Goal: Task Accomplishment & Management: Use online tool/utility

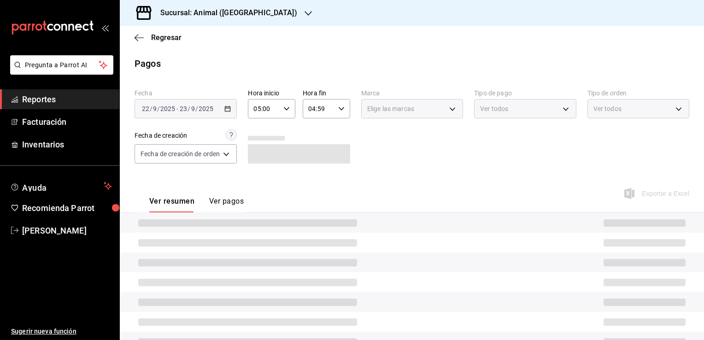
scroll to position [46, 0]
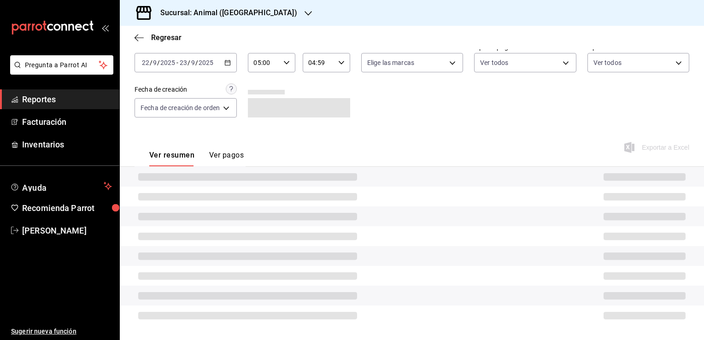
click at [144, 31] on div "Regresar" at bounding box center [412, 38] width 584 height 24
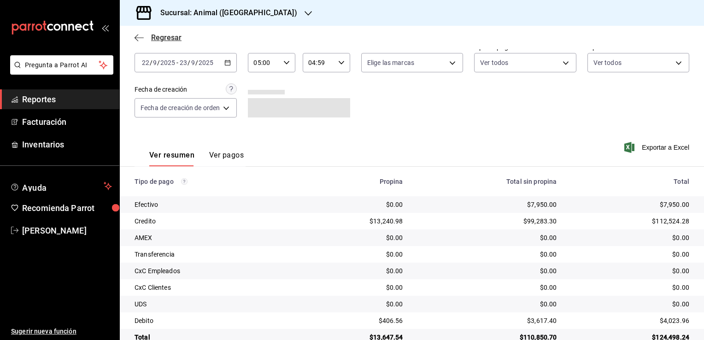
click at [138, 36] on icon "button" at bounding box center [139, 38] width 9 height 8
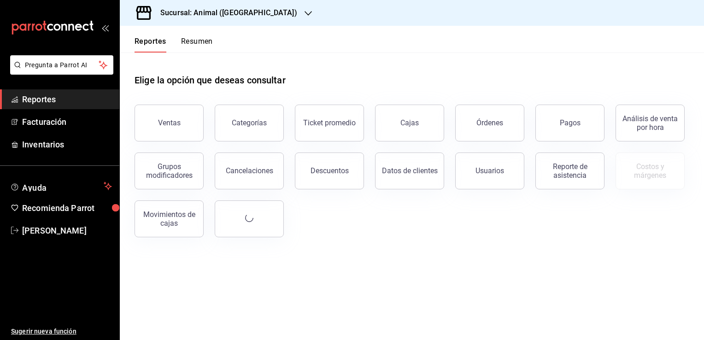
click at [248, 18] on h3 "Sucursal: Animal ([GEOGRAPHIC_DATA])" at bounding box center [225, 12] width 144 height 11
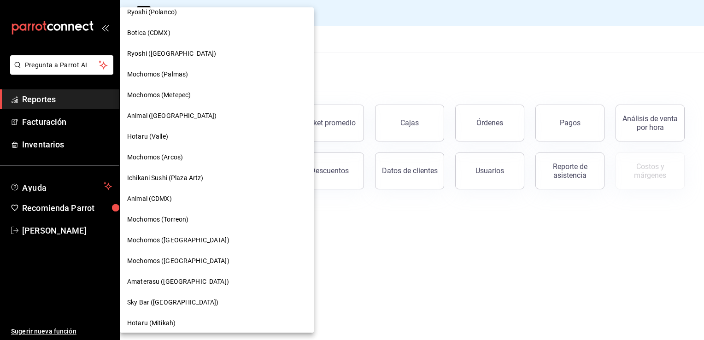
scroll to position [377, 0]
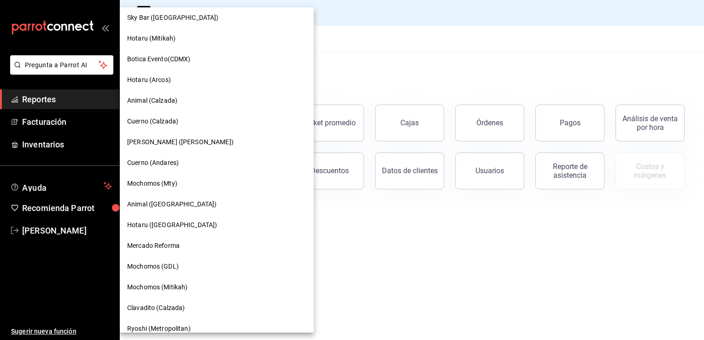
click at [193, 265] on div "Mochomos (GDL)" at bounding box center [216, 267] width 179 height 10
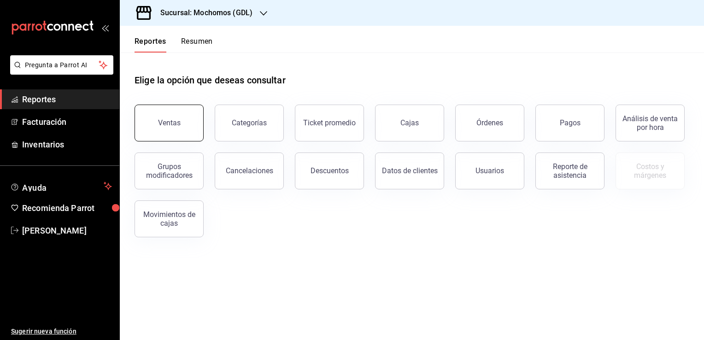
click at [176, 105] on div "Ventas" at bounding box center [164, 118] width 80 height 48
click at [168, 119] on div "Ventas" at bounding box center [169, 122] width 23 height 9
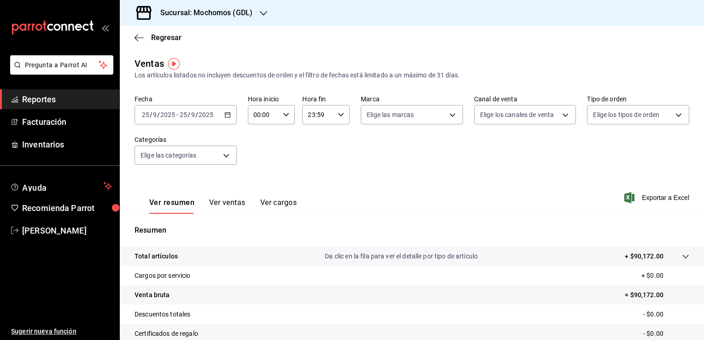
click at [226, 118] on icon "button" at bounding box center [227, 115] width 6 height 6
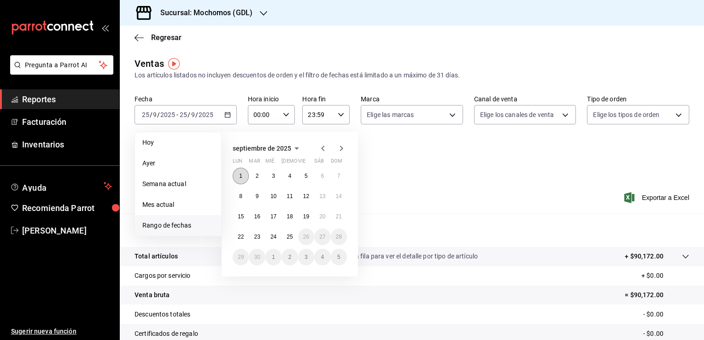
click at [244, 178] on button "1" at bounding box center [241, 176] width 16 height 17
click at [286, 242] on button "25" at bounding box center [290, 237] width 16 height 17
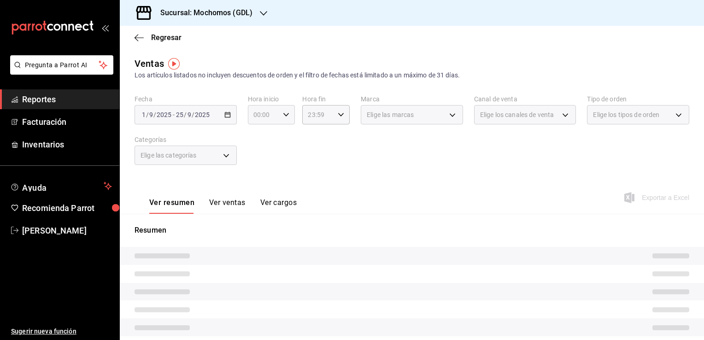
click at [284, 118] on div "00:00 Hora inicio" at bounding box center [271, 114] width 47 height 19
click at [260, 157] on span "05" at bounding box center [258, 156] width 9 height 7
type input "05:00"
click at [311, 143] on div at bounding box center [352, 170] width 704 height 340
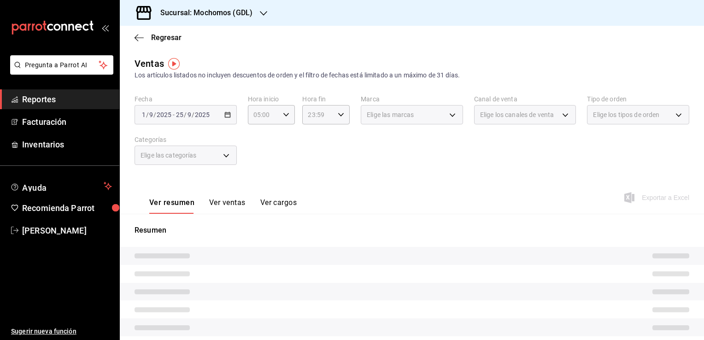
click at [326, 255] on tr at bounding box center [412, 256] width 584 height 18
click at [132, 42] on div "Regresar" at bounding box center [412, 38] width 584 height 24
click at [142, 42] on div "Regresar" at bounding box center [412, 38] width 584 height 24
click at [142, 40] on icon "button" at bounding box center [139, 38] width 9 height 8
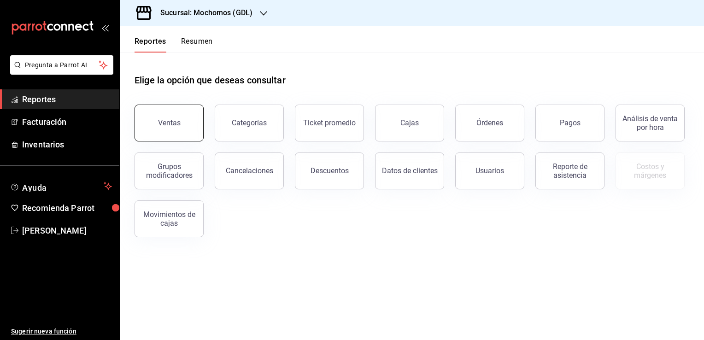
click at [168, 112] on button "Ventas" at bounding box center [169, 123] width 69 height 37
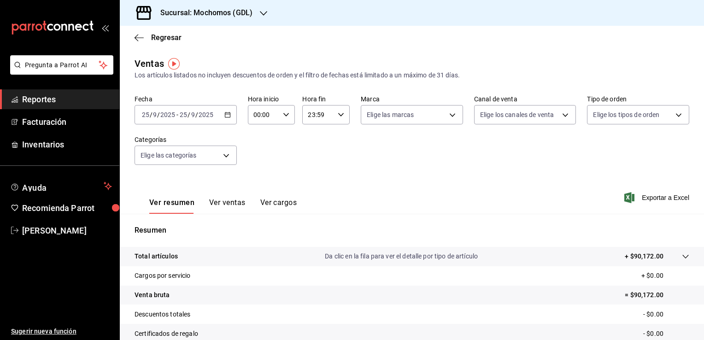
click at [229, 115] on icon "button" at bounding box center [227, 115] width 6 height 6
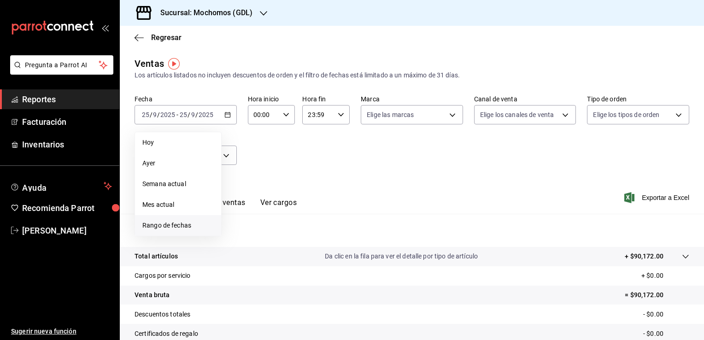
click at [193, 220] on li "Rango de fechas" at bounding box center [178, 225] width 86 height 21
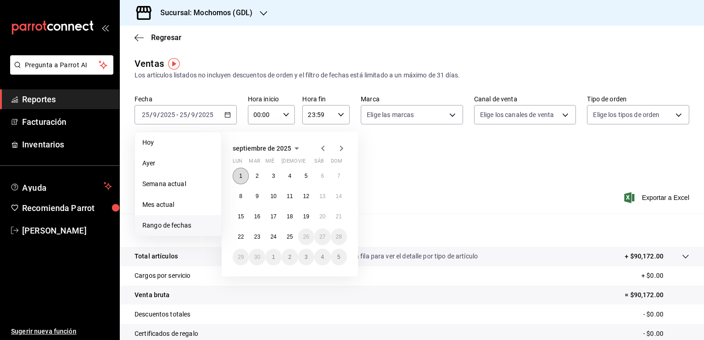
click at [242, 176] on abbr "1" at bounding box center [240, 176] width 3 height 6
click at [288, 240] on button "25" at bounding box center [290, 237] width 16 height 17
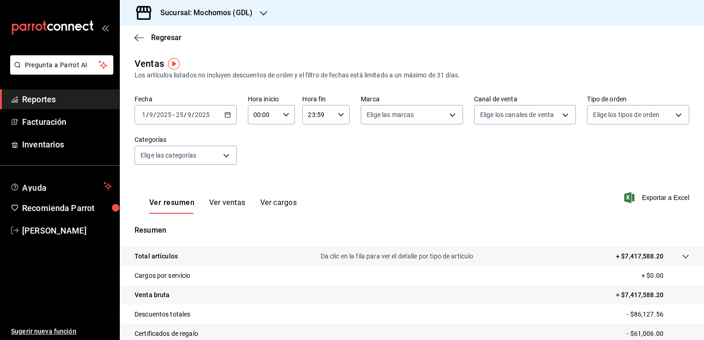
click at [283, 115] on icon "button" at bounding box center [286, 115] width 6 height 6
click at [256, 160] on span "05" at bounding box center [258, 156] width 9 height 7
type input "05:00"
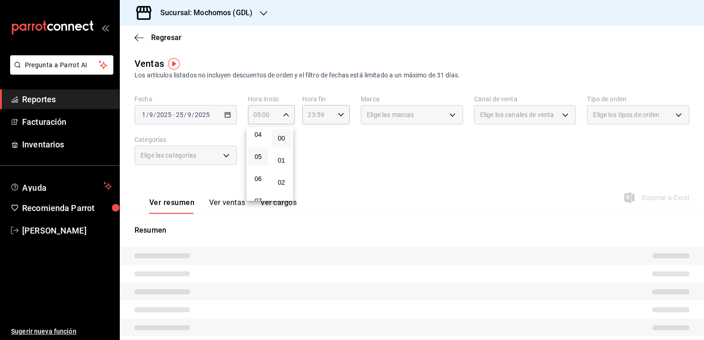
click at [322, 140] on div at bounding box center [352, 170] width 704 height 340
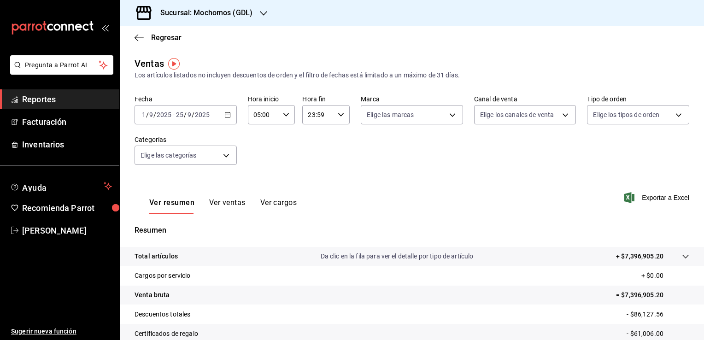
click at [338, 117] on icon "button" at bounding box center [341, 115] width 6 height 6
click at [310, 126] on div at bounding box center [352, 170] width 704 height 340
click at [339, 118] on icon "button" at bounding box center [341, 115] width 6 height 6
click at [310, 130] on span "04" at bounding box center [312, 129] width 9 height 7
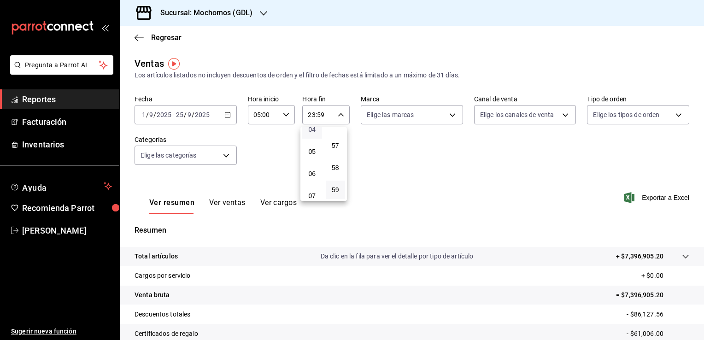
type input "04:59"
click at [446, 215] on div at bounding box center [352, 170] width 704 height 340
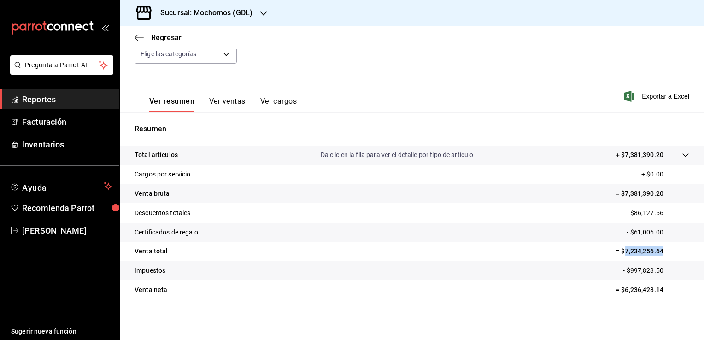
drag, startPoint x: 619, startPoint y: 252, endPoint x: 666, endPoint y: 255, distance: 46.2
click at [666, 255] on p "= $7,234,256.64" at bounding box center [652, 252] width 73 height 10
copy p "7,234,256.64"
click at [138, 40] on icon "button" at bounding box center [139, 38] width 9 height 8
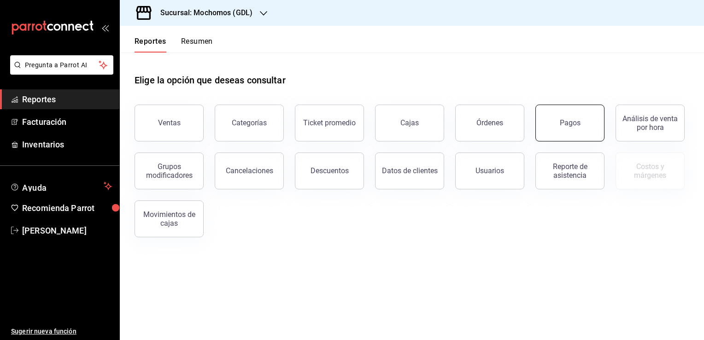
click at [544, 128] on button "Pagos" at bounding box center [570, 123] width 69 height 37
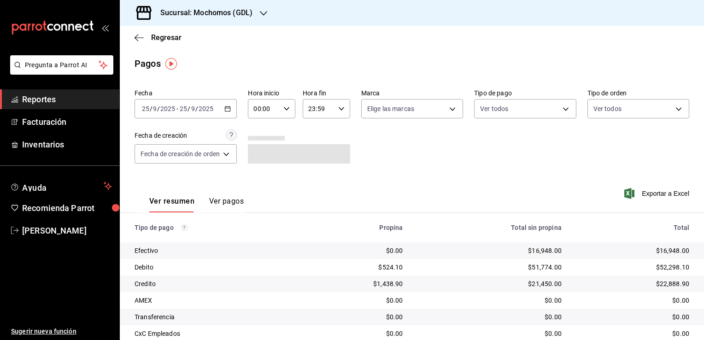
click at [231, 115] on div "[DATE] [DATE] - [DATE] [DATE]" at bounding box center [186, 108] width 102 height 19
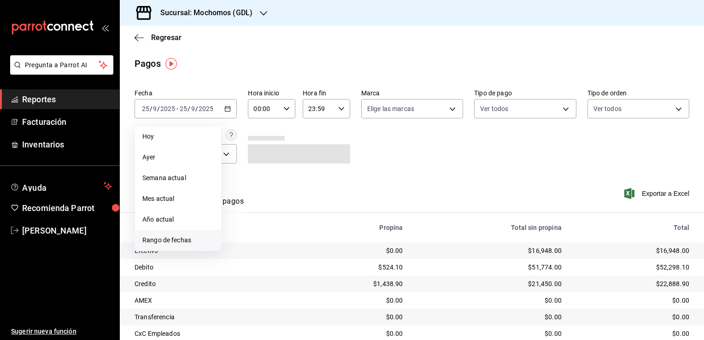
click at [175, 238] on span "Rango de fechas" at bounding box center [177, 241] width 71 height 10
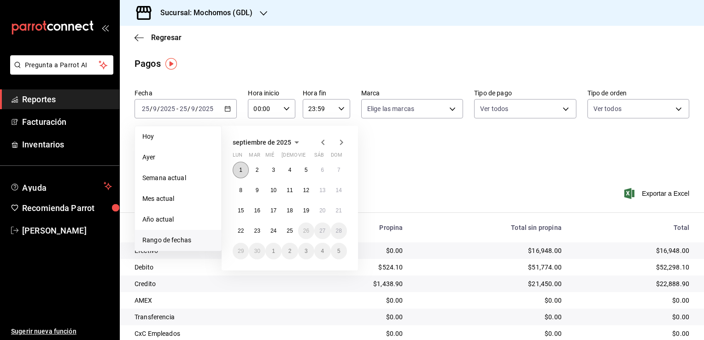
click at [236, 172] on button "1" at bounding box center [241, 170] width 16 height 17
click at [293, 238] on div "1 2 3 4 5 6 7 8 9 10 11 12 13 14 15 16 17 18 19 20 21 22 23 24 25 26 27 28 29 3…" at bounding box center [290, 211] width 114 height 98
click at [290, 235] on button "25" at bounding box center [290, 231] width 16 height 17
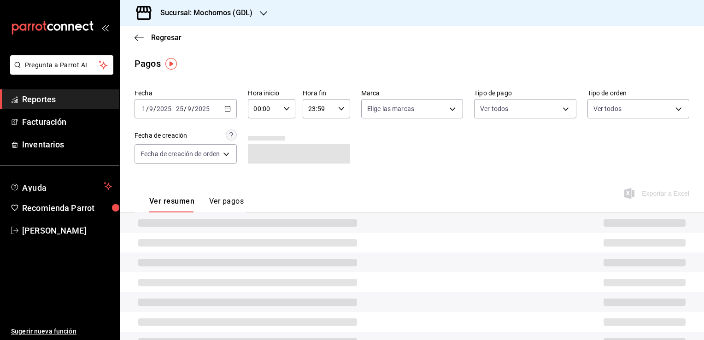
click at [283, 106] on icon "button" at bounding box center [286, 109] width 6 height 6
click at [258, 154] on span "05" at bounding box center [260, 150] width 9 height 7
type input "05:00"
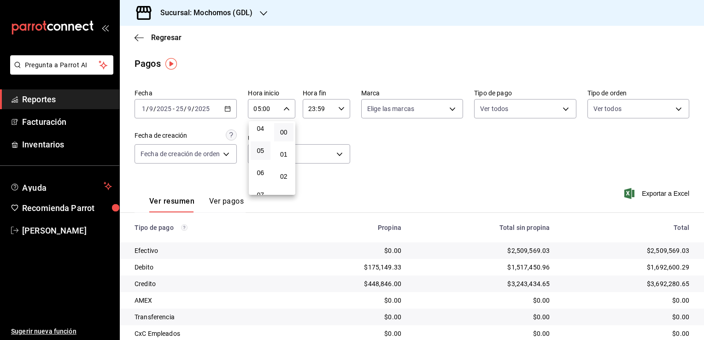
click at [333, 106] on div at bounding box center [352, 170] width 704 height 340
click at [345, 110] on div "23:59 Hora fin" at bounding box center [326, 108] width 47 height 19
click at [318, 125] on span "04" at bounding box center [314, 123] width 9 height 7
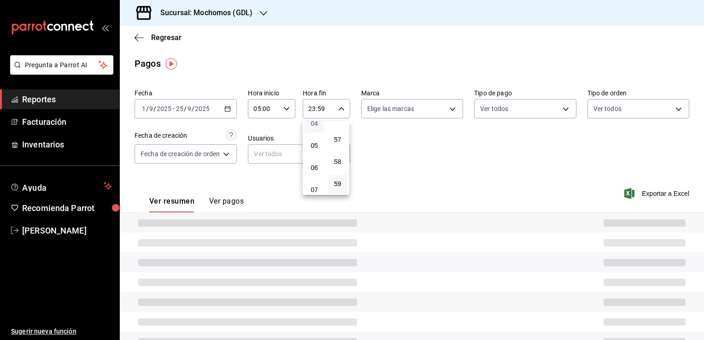
type input "04:59"
click at [365, 132] on div at bounding box center [352, 170] width 704 height 340
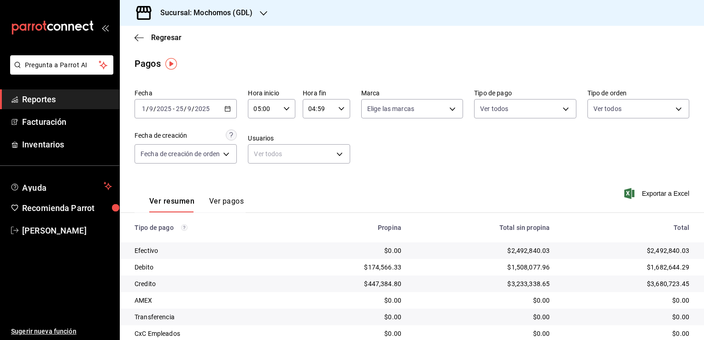
scroll to position [66, 0]
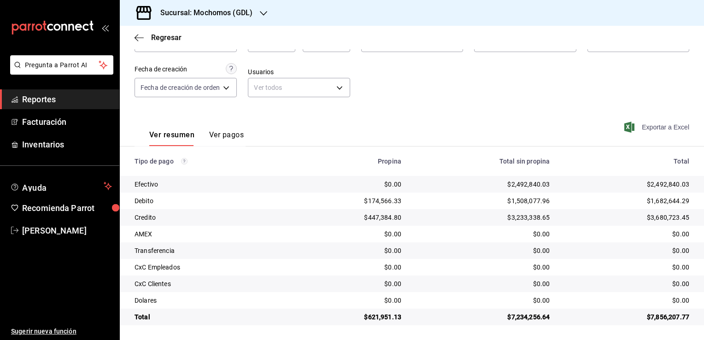
click at [638, 127] on span "Exportar a Excel" at bounding box center [657, 127] width 63 height 11
